Goal: Transaction & Acquisition: Purchase product/service

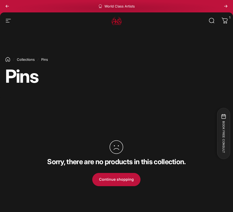
scroll to position [5, 0]
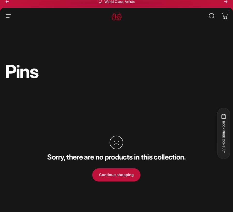
click at [27, 57] on li "Collections" at bounding box center [23, 59] width 21 height 5
click at [27, 56] on link "Collections" at bounding box center [26, 55] width 18 height 4
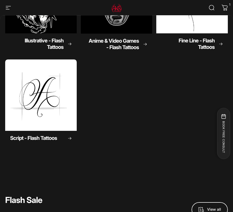
scroll to position [131, 0]
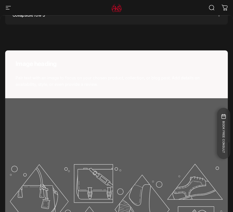
scroll to position [305, 0]
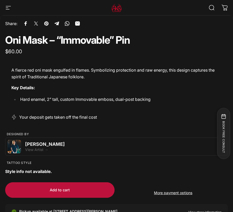
scroll to position [238, 0]
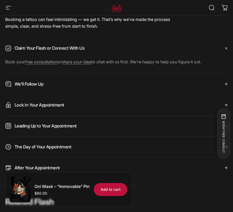
scroll to position [663, 0]
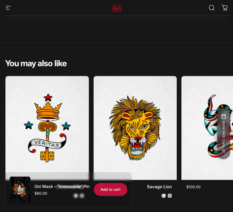
scroll to position [1348, 0]
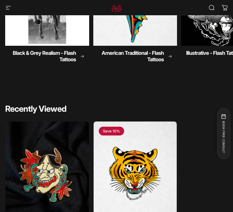
scroll to position [541, 0]
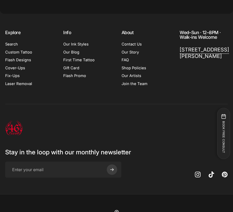
scroll to position [1565, 0]
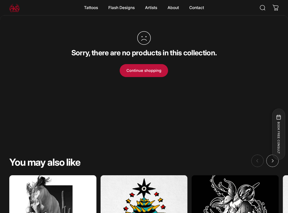
scroll to position [192, 0]
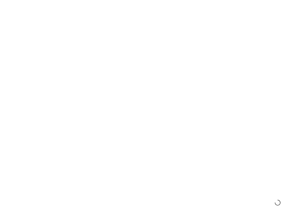
scroll to position [192, 0]
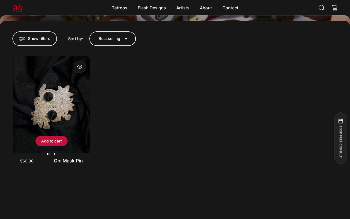
scroll to position [163, 0]
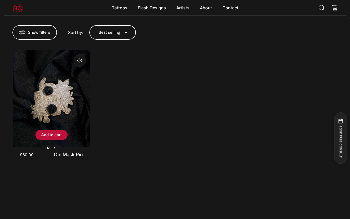
click at [47, 101] on img "Oni Mask Pin" at bounding box center [51, 98] width 77 height 97
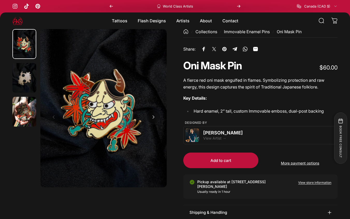
click at [23, 80] on img "Go to item 2" at bounding box center [24, 78] width 24 height 30
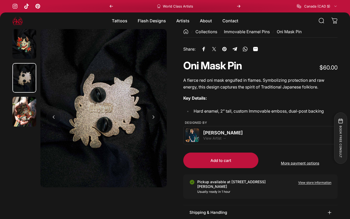
click at [25, 102] on img "Go to item 3" at bounding box center [24, 112] width 24 height 30
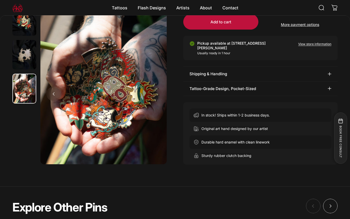
scroll to position [142, 0]
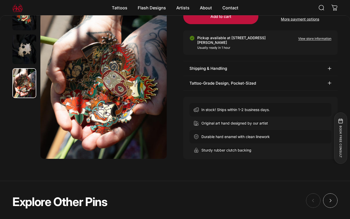
click at [187, 68] on summary "Shipping & Handling" at bounding box center [260, 68] width 154 height 14
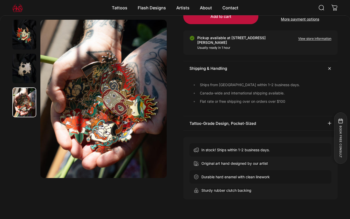
click at [215, 121] on summary "Tattoo-Grade Design, Pocket-Sized" at bounding box center [260, 123] width 154 height 14
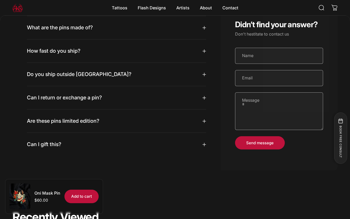
scroll to position [616, 0]
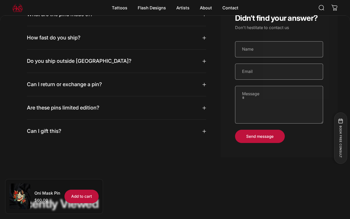
click at [182, 111] on summary "Are these pins limited edition?" at bounding box center [116, 107] width 179 height 23
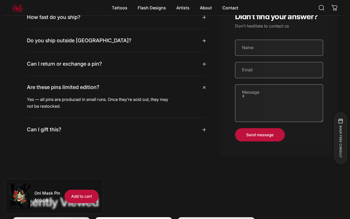
click at [178, 129] on summary "Can I gift this?" at bounding box center [116, 129] width 179 height 23
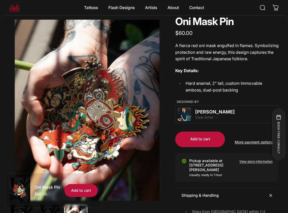
scroll to position [0, 0]
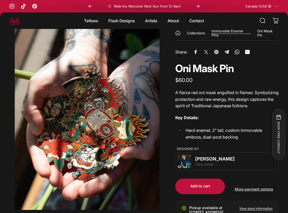
click at [225, 33] on link "Immovable Enamel Pins" at bounding box center [231, 33] width 39 height 8
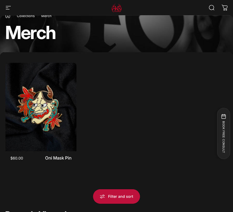
scroll to position [112, 0]
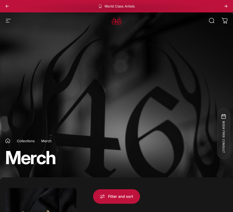
scroll to position [14, 0]
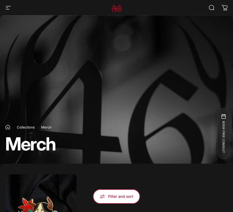
click at [120, 195] on button "Filter and sort 0" at bounding box center [116, 197] width 47 height 15
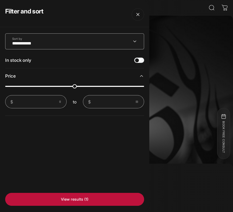
click at [89, 38] on select "**********" at bounding box center [74, 41] width 139 height 16
click at [44, 60] on div "In stock only" at bounding box center [74, 61] width 139 height 16
click at [135, 16] on button "Close" at bounding box center [138, 14] width 12 height 12
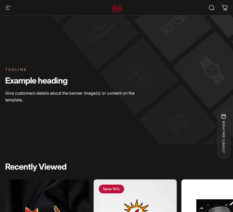
scroll to position [278, 0]
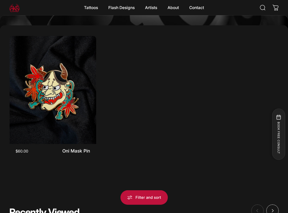
scroll to position [160, 0]
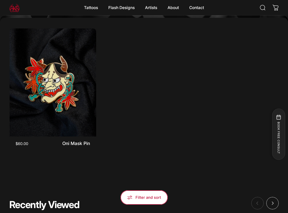
click at [149, 194] on button "Filter and sort 0" at bounding box center [144, 198] width 47 height 15
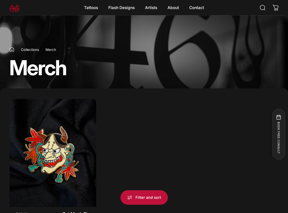
scroll to position [57, 0]
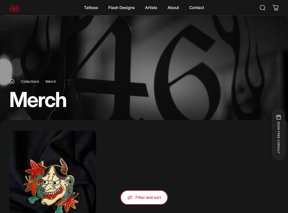
click at [144, 198] on span "button" at bounding box center [144, 197] width 71 height 29
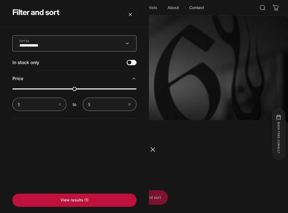
click at [157, 153] on overlay-element "Filter and sort" at bounding box center [144, 106] width 288 height 213
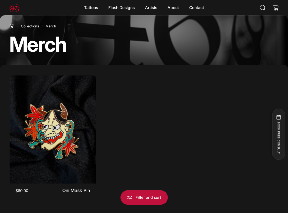
scroll to position [68, 0]
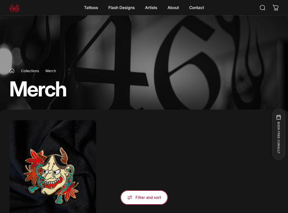
click at [153, 198] on button "Filter and sort 0" at bounding box center [144, 198] width 47 height 15
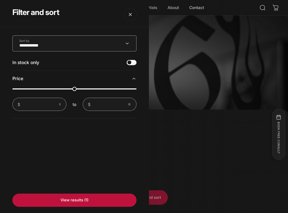
click at [134, 78] on icon "Filter and sort" at bounding box center [134, 78] width 3 height 1
click at [134, 78] on icon "Filter and sort" at bounding box center [134, 78] width 5 height 5
click at [57, 141] on div "**********" at bounding box center [74, 120] width 149 height 186
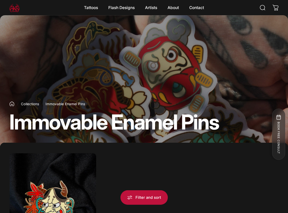
scroll to position [75, 0]
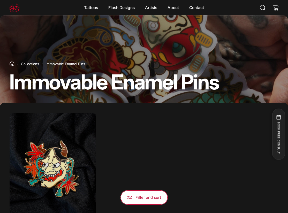
click at [144, 201] on button "Filter and sort 0" at bounding box center [144, 198] width 47 height 15
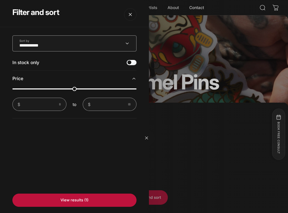
click at [180, 127] on overlay-element "Filter and sort" at bounding box center [144, 106] width 288 height 213
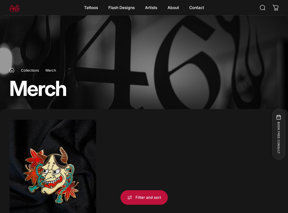
scroll to position [81, 0]
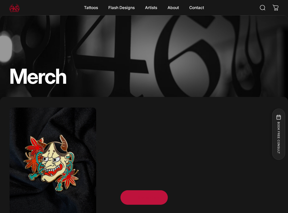
click at [142, 201] on button "Filter and sort 0" at bounding box center [144, 198] width 47 height 15
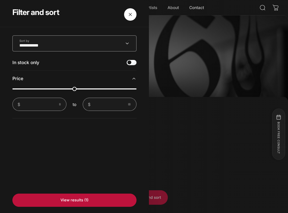
click at [131, 12] on button "Close" at bounding box center [130, 14] width 12 height 12
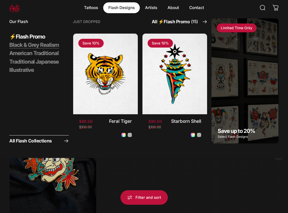
click at [38, 46] on span "Black & Grey Realism" at bounding box center [34, 45] width 50 height 7
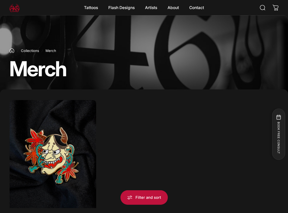
scroll to position [73, 0]
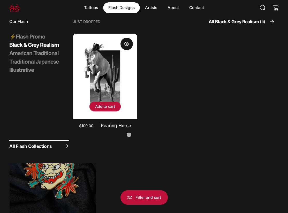
click at [102, 58] on img "Rearing Horse" at bounding box center [105, 76] width 67 height 90
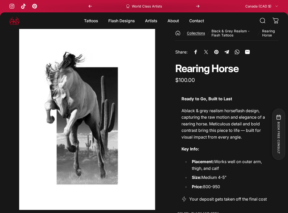
click at [200, 34] on link "Collections" at bounding box center [196, 33] width 18 height 4
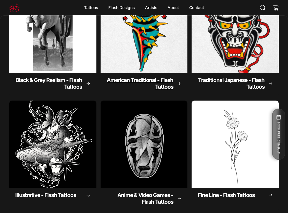
scroll to position [19, 0]
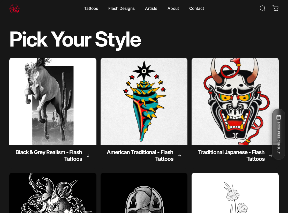
click at [75, 106] on img "Black & Grey Realism - Flash Tattoos" at bounding box center [52, 101] width 91 height 91
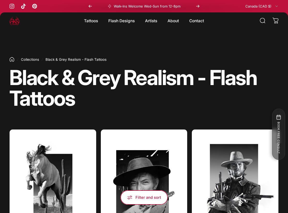
click at [143, 192] on button "Filter and sort 0" at bounding box center [144, 198] width 47 height 15
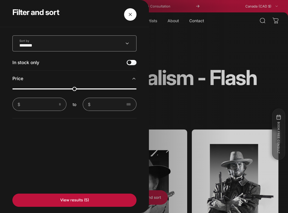
click at [130, 14] on button "Close" at bounding box center [130, 14] width 12 height 12
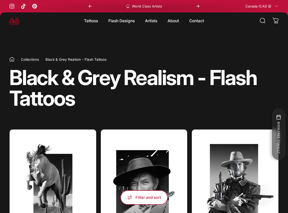
click at [144, 196] on span "button" at bounding box center [144, 197] width 71 height 29
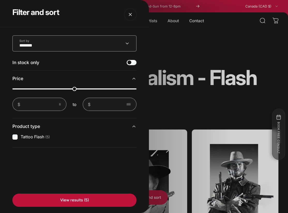
click at [33, 136] on label "Tattoo Flash (5)" at bounding box center [35, 137] width 29 height 6
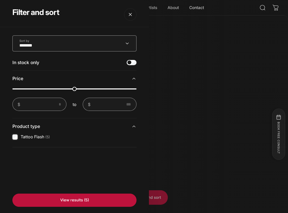
scroll to position [107, 0]
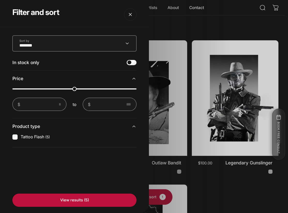
click at [34, 137] on label "Tattoo Flash (5)" at bounding box center [35, 137] width 29 height 6
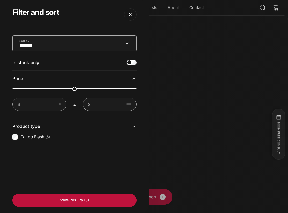
scroll to position [108, 0]
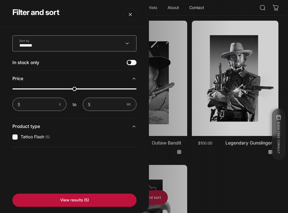
click at [33, 129] on span "Product type" at bounding box center [26, 126] width 28 height 5
click at [34, 129] on span "Product type" at bounding box center [26, 126] width 28 height 5
click at [188, 38] on overlay-element "Filter and sort" at bounding box center [144, 106] width 288 height 213
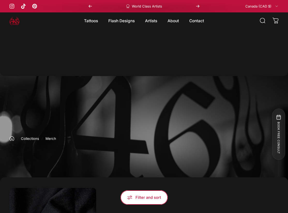
click at [149, 198] on button "Filter and sort 0" at bounding box center [144, 198] width 47 height 15
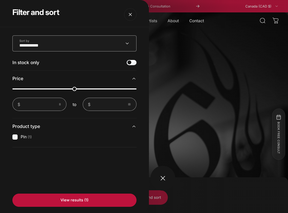
click at [165, 178] on overlay-element "Filter and sort" at bounding box center [144, 106] width 288 height 213
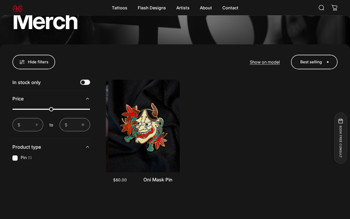
scroll to position [128, 0]
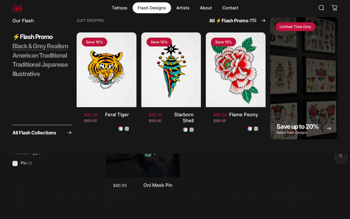
click at [48, 45] on span "Black & Grey Realism" at bounding box center [40, 46] width 56 height 8
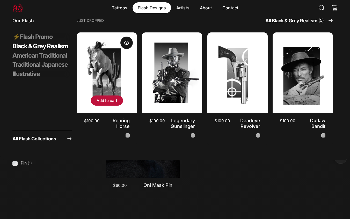
click at [91, 72] on img "Rearing Horse" at bounding box center [106, 72] width 63 height 84
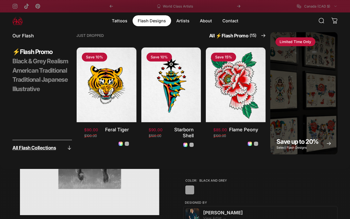
click at [44, 150] on span "All Flash Collections" at bounding box center [34, 147] width 44 height 5
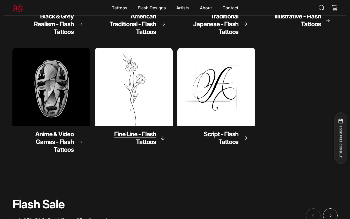
scroll to position [124, 0]
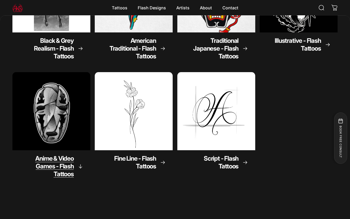
click at [62, 123] on img "Anime & Video Games - Flash Tattoos" at bounding box center [51, 111] width 82 height 82
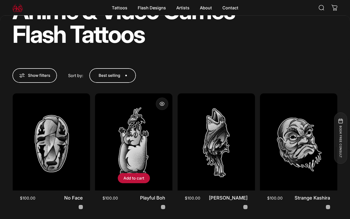
scroll to position [67, 0]
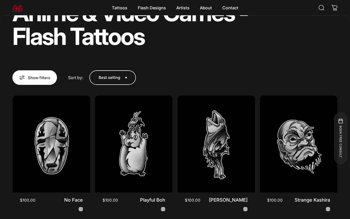
click at [33, 77] on span "button" at bounding box center [34, 77] width 67 height 29
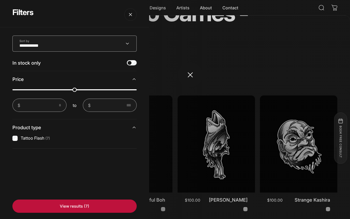
click at [202, 76] on overlay-element "Filters" at bounding box center [175, 109] width 350 height 219
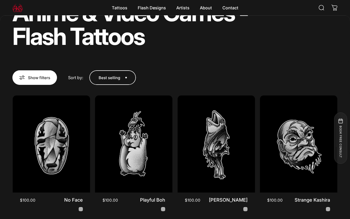
click at [17, 72] on button "Show filters 0" at bounding box center [34, 77] width 45 height 15
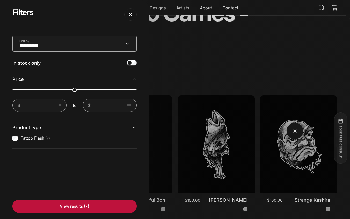
click at [293, 132] on overlay-element "Filters" at bounding box center [175, 109] width 350 height 219
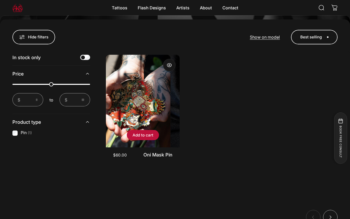
scroll to position [160, 0]
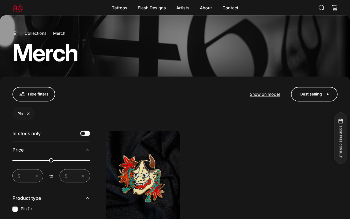
scroll to position [102, 0]
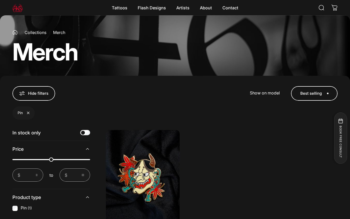
click at [264, 92] on span "Show on model" at bounding box center [265, 92] width 30 height 5
click at [264, 92] on span "Product view" at bounding box center [267, 92] width 25 height 5
click at [264, 92] on span "Show on model" at bounding box center [265, 92] width 30 height 5
click at [264, 92] on span "Product view" at bounding box center [266, 92] width 25 height 5
click at [264, 92] on span "Show on model" at bounding box center [265, 92] width 30 height 5
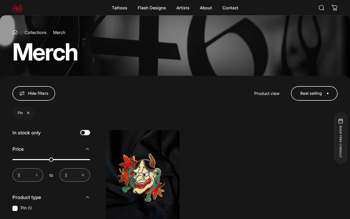
click at [264, 92] on span "Product view" at bounding box center [266, 92] width 25 height 5
click at [311, 96] on hover-element "Best selling Sort by Featured Best selling Alphabetically, A-Z Alphabetically, …" at bounding box center [314, 93] width 47 height 15
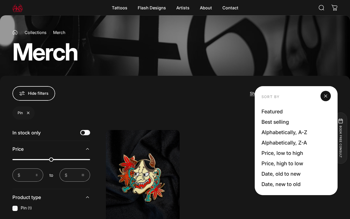
click at [329, 96] on span at bounding box center [326, 96] width 10 height 10
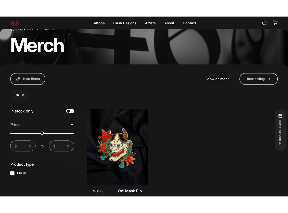
scroll to position [117, 0]
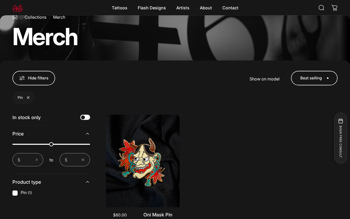
click at [262, 79] on span "Show on model" at bounding box center [265, 78] width 30 height 5
click at [262, 79] on span "Product view" at bounding box center [266, 78] width 25 height 5
click at [262, 79] on span "Show on model" at bounding box center [265, 78] width 30 height 5
click at [262, 79] on span "Product view" at bounding box center [266, 78] width 25 height 5
click at [262, 79] on span "Show on model" at bounding box center [265, 78] width 30 height 5
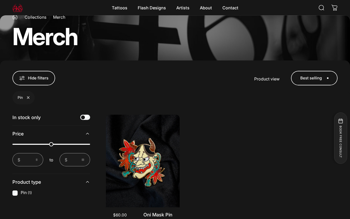
click at [262, 79] on span "Product view" at bounding box center [266, 78] width 25 height 5
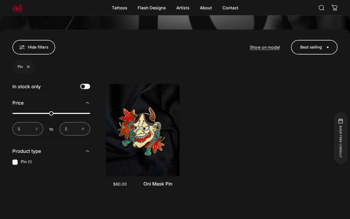
scroll to position [154, 0]
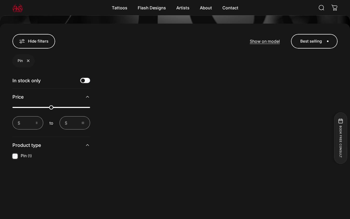
scroll to position [162, 0]
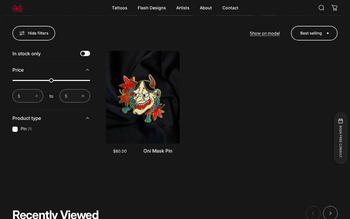
click at [16, 150] on div "In stock only Price From price To price From price $ to To price $ Product type…" at bounding box center [51, 105] width 78 height 111
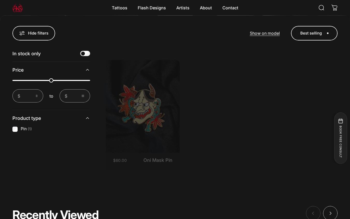
click at [16, 126] on li "Pin (1)" at bounding box center [51, 129] width 78 height 6
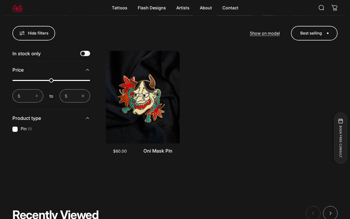
drag, startPoint x: 84, startPoint y: 80, endPoint x: 47, endPoint y: 79, distance: 36.8
click at [48, 80] on div at bounding box center [51, 80] width 78 height 1
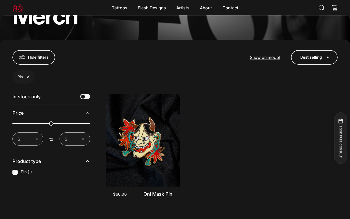
scroll to position [149, 0]
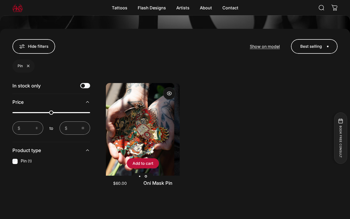
click at [146, 140] on img "Oni Mask Pin" at bounding box center [137, 129] width 74 height 92
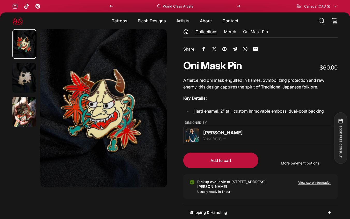
click at [213, 30] on link "Collections" at bounding box center [206, 31] width 22 height 5
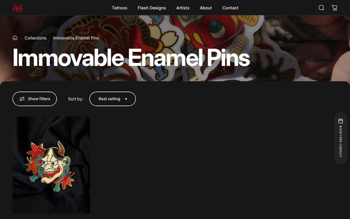
scroll to position [102, 0]
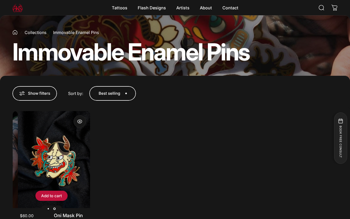
click at [69, 134] on img "Oni Mask Pin" at bounding box center [56, 159] width 77 height 97
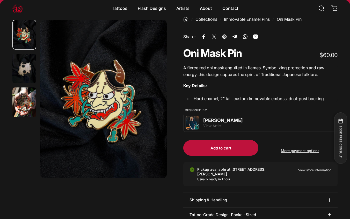
scroll to position [16, 0]
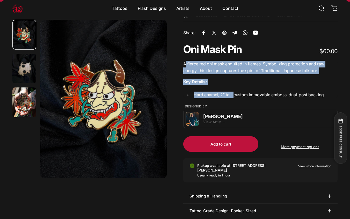
drag, startPoint x: 186, startPoint y: 64, endPoint x: 235, endPoint y: 98, distance: 58.9
click at [235, 98] on div "A fierce red oni mask engulfed in flames. Symbolizing protection and raw energy…" at bounding box center [260, 79] width 154 height 37
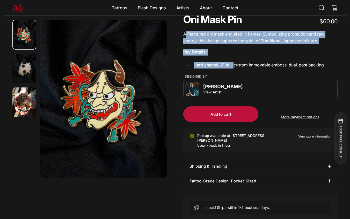
scroll to position [42, 0]
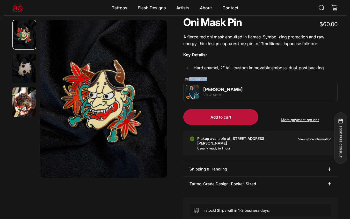
drag, startPoint x: 188, startPoint y: 81, endPoint x: 207, endPoint y: 80, distance: 18.6
click at [207, 80] on p "Designed by" at bounding box center [261, 79] width 153 height 4
click at [216, 79] on p "Designed by" at bounding box center [261, 79] width 153 height 4
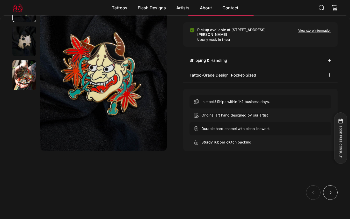
scroll to position [139, 0]
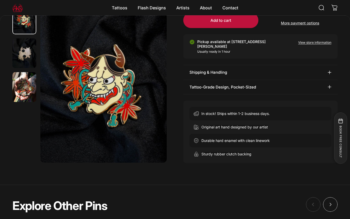
click at [259, 88] on summary "Tattoo-Grade Design, Pocket-Sized" at bounding box center [260, 87] width 154 height 14
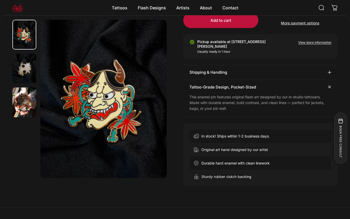
click at [255, 70] on summary "Shipping & Handling" at bounding box center [260, 72] width 154 height 14
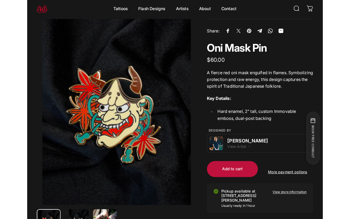
scroll to position [24, 0]
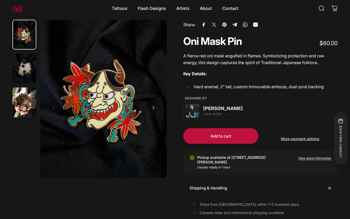
click at [23, 71] on img "Go to item 2" at bounding box center [24, 69] width 24 height 30
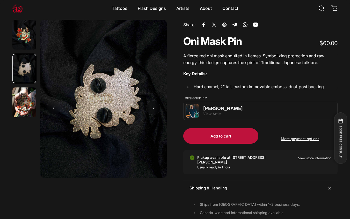
click at [26, 101] on img "Go to item 3" at bounding box center [24, 102] width 24 height 30
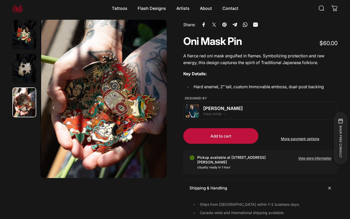
scroll to position [0, 253]
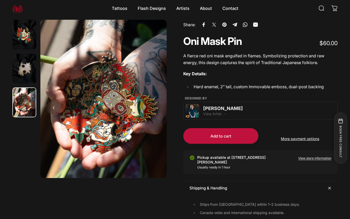
click at [19, 66] on img "Go to item 2" at bounding box center [24, 69] width 24 height 30
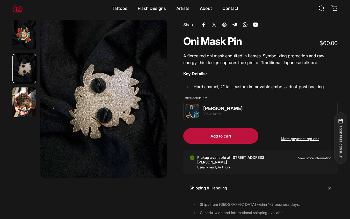
click at [25, 44] on img "Go to item 0" at bounding box center [24, 35] width 24 height 30
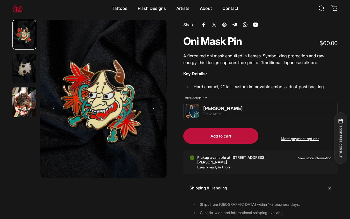
scroll to position [0, 0]
click at [25, 70] on img "Go to item 2" at bounding box center [24, 69] width 24 height 30
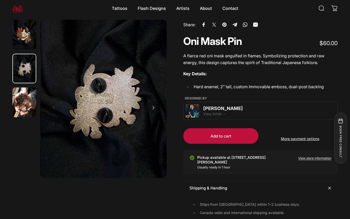
click at [26, 102] on img "Go to item 3" at bounding box center [24, 102] width 24 height 30
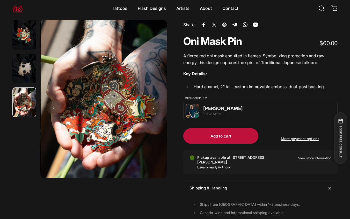
scroll to position [0, 253]
click at [20, 71] on img "Go to item 2" at bounding box center [24, 69] width 24 height 30
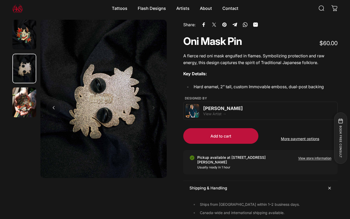
click at [23, 44] on img "Go to item 0" at bounding box center [24, 35] width 24 height 30
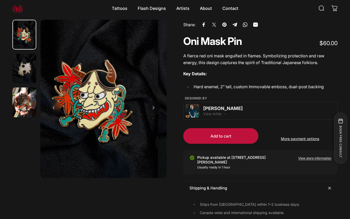
scroll to position [0, 0]
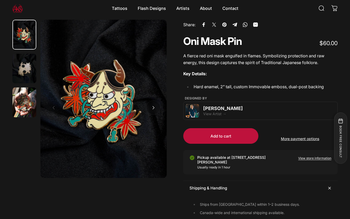
click at [26, 66] on img "Go to item 2" at bounding box center [24, 69] width 24 height 30
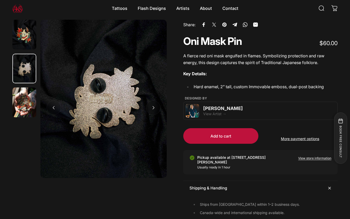
click at [28, 35] on img "Go to item 0" at bounding box center [24, 35] width 24 height 30
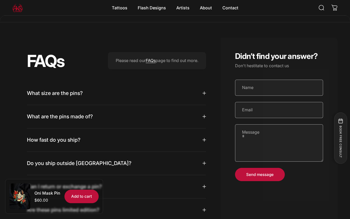
scroll to position [334, 0]
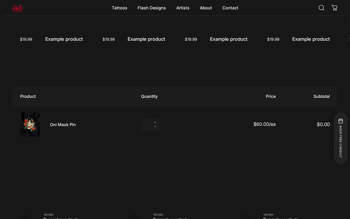
scroll to position [414, 0]
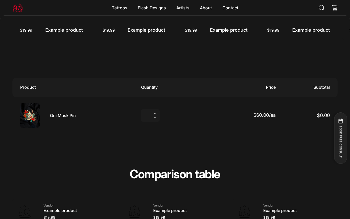
click at [155, 114] on icon "Increase quantity for Oni Mask Pin" at bounding box center [155, 113] width 2 height 2
click at [155, 114] on icon "Increase quantity for Oni Mask Pin" at bounding box center [155, 113] width 2 height 1
type input "*"
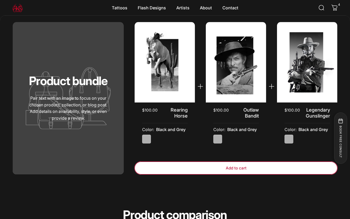
scroll to position [798, 0]
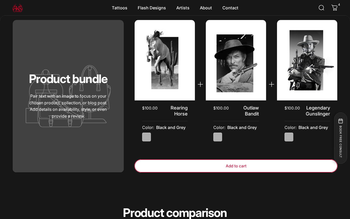
click at [171, 167] on span "button" at bounding box center [236, 166] width 305 height 26
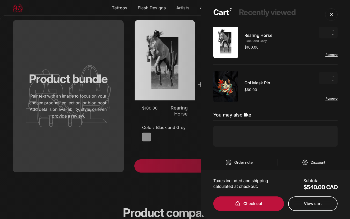
scroll to position [58, 0]
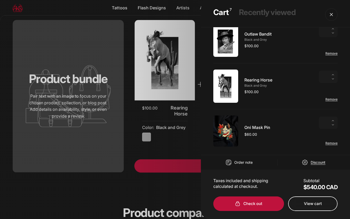
click at [315, 161] on span "Discount" at bounding box center [318, 162] width 15 height 5
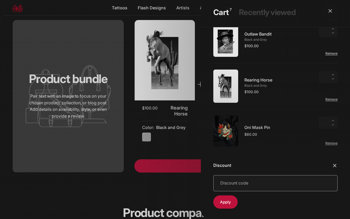
click at [331, 15] on overlay-element "Cart" at bounding box center [275, 109] width 149 height 219
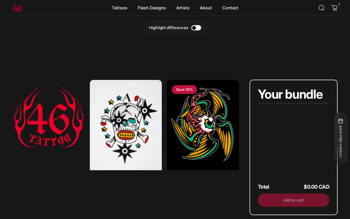
scroll to position [956, 0]
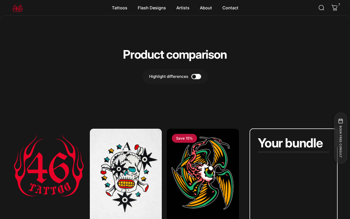
click at [201, 75] on label "Highlight differences" at bounding box center [175, 76] width 66 height 15
click at [199, 76] on label "Highlight differences" at bounding box center [175, 76] width 66 height 15
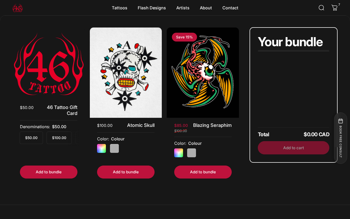
scroll to position [1056, 0]
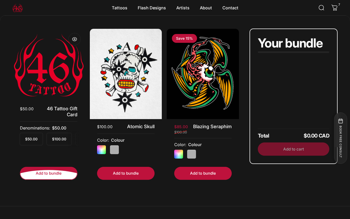
click at [61, 170] on button "Add to bundle" at bounding box center [48, 172] width 57 height 13
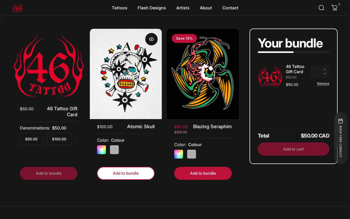
click at [129, 172] on span "submit" at bounding box center [126, 173] width 86 height 26
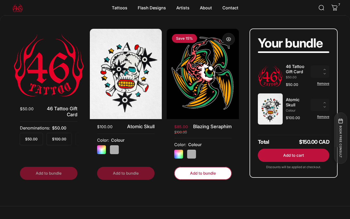
click at [193, 175] on span "submit" at bounding box center [203, 173] width 86 height 26
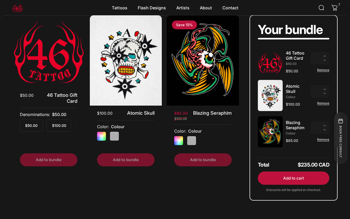
scroll to position [1070, 0]
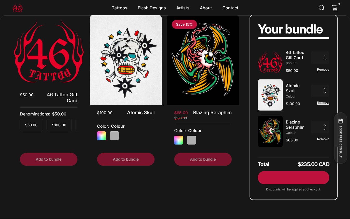
click at [292, 170] on span "button" at bounding box center [293, 157] width 107 height 26
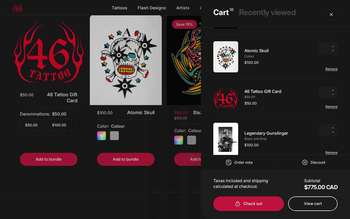
scroll to position [42, 0]
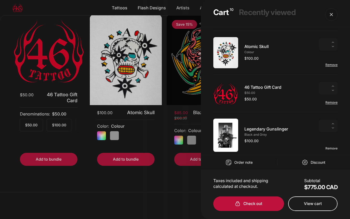
click at [335, 148] on link "Remove" at bounding box center [331, 148] width 12 height 4
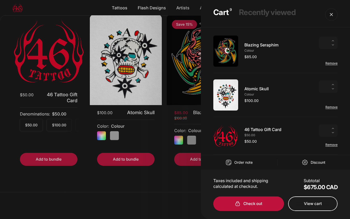
click at [333, 142] on div "Remove" at bounding box center [328, 144] width 19 height 5
click at [333, 146] on link "Remove" at bounding box center [331, 144] width 12 height 4
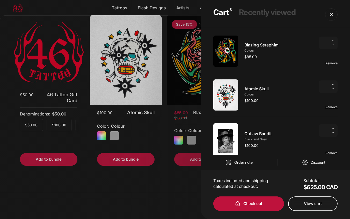
click at [332, 154] on link "Remove" at bounding box center [331, 153] width 12 height 4
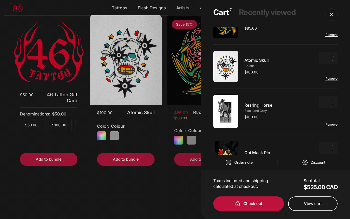
scroll to position [31, 0]
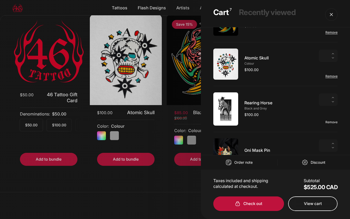
click at [332, 122] on link "Remove" at bounding box center [331, 122] width 12 height 4
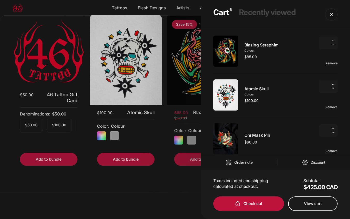
click at [333, 151] on link "Remove" at bounding box center [331, 151] width 12 height 4
